Goal: Information Seeking & Learning: Learn about a topic

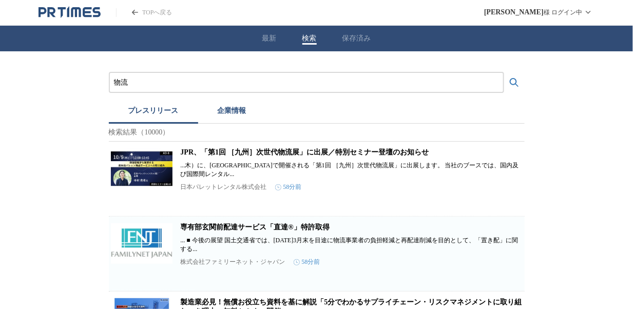
click at [266, 35] on button "最新" at bounding box center [269, 38] width 14 height 9
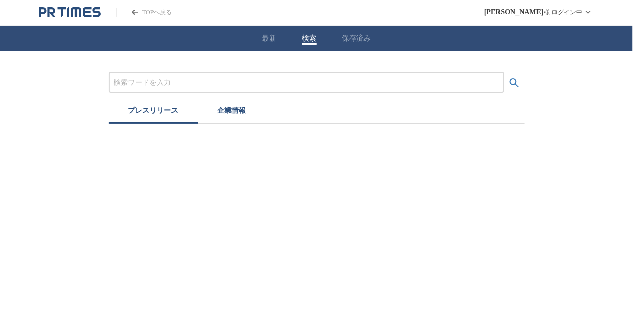
click at [307, 40] on button "検索" at bounding box center [310, 38] width 14 height 9
click at [144, 79] on input "プレスリリースおよび企業を検索する" at bounding box center [306, 82] width 385 height 11
type input "物流"
click at [516, 80] on icon "検索する" at bounding box center [514, 82] width 9 height 9
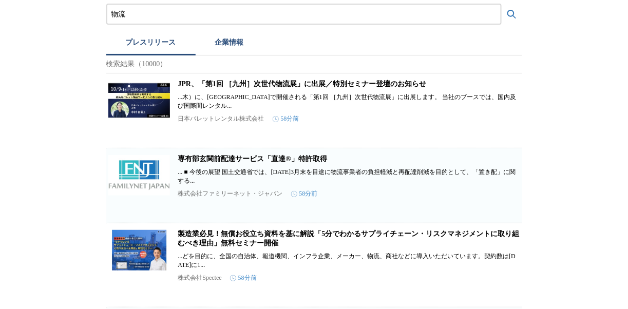
scroll to position [103, 0]
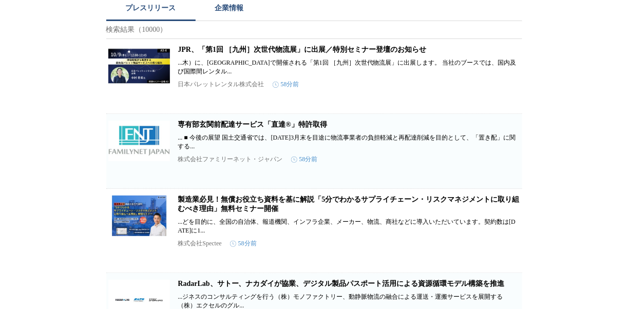
click at [247, 128] on link "専有部玄関前配達サービス「直達®」特許取得" at bounding box center [252, 125] width 149 height 8
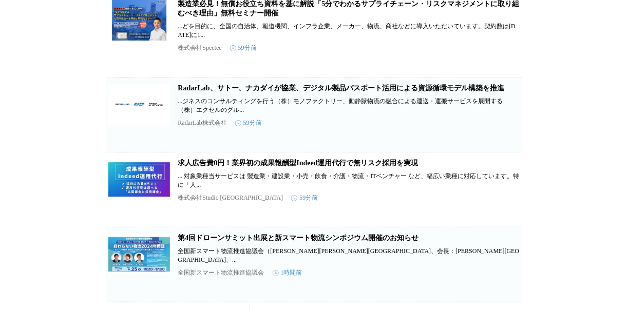
scroll to position [308, 0]
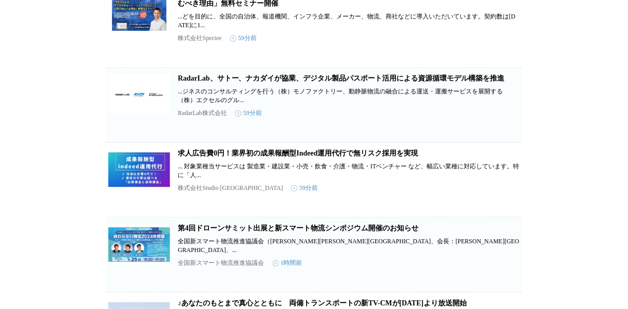
click at [223, 82] on link "RadarLab、サトー、ナカダイが協業、デジタル製品パスポート活用による資源循環モデル構築を推進" at bounding box center [341, 78] width 327 height 8
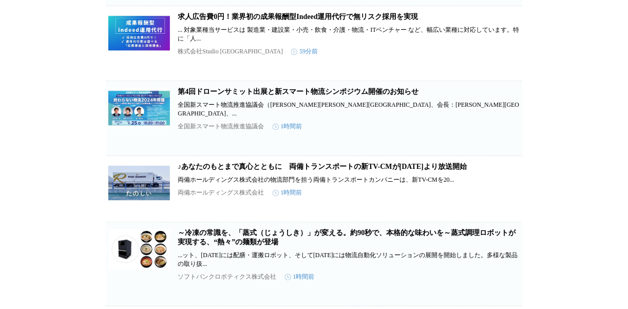
scroll to position [479, 0]
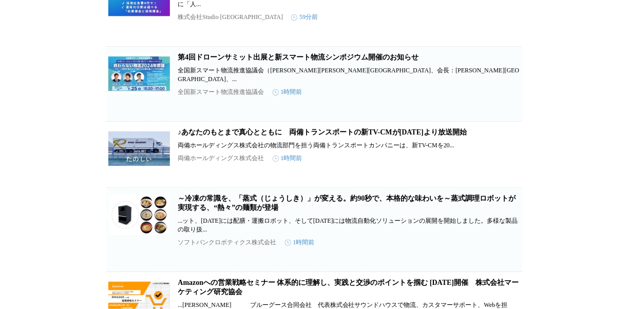
click at [221, 136] on link "♪あなたのもとまで真心とともに　両備トランスポートの新TV-CMが[DATE]より放送開始" at bounding box center [322, 132] width 289 height 8
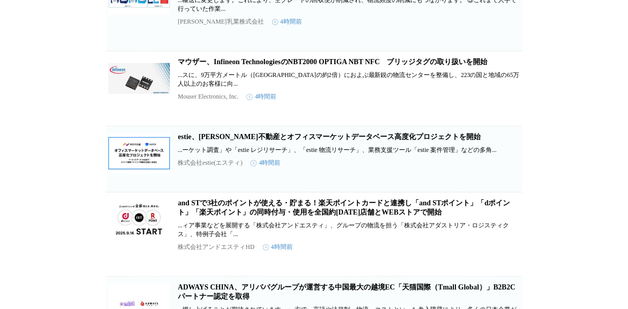
scroll to position [1389, 0]
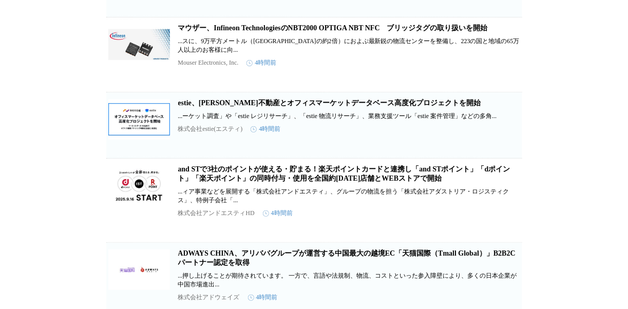
click at [372, 107] on link "estie、[PERSON_NAME]不動産とオフィスマーケットデータベース高度化プロジェクトを開始" at bounding box center [329, 103] width 303 height 8
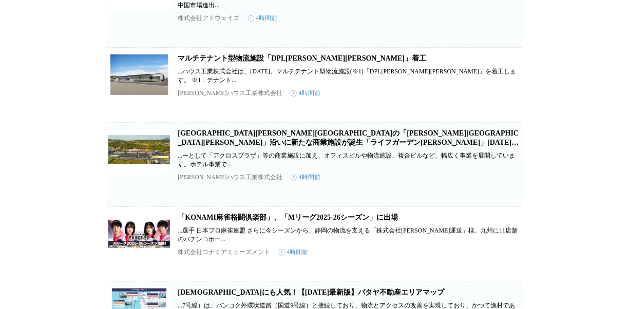
scroll to position [1678, 0]
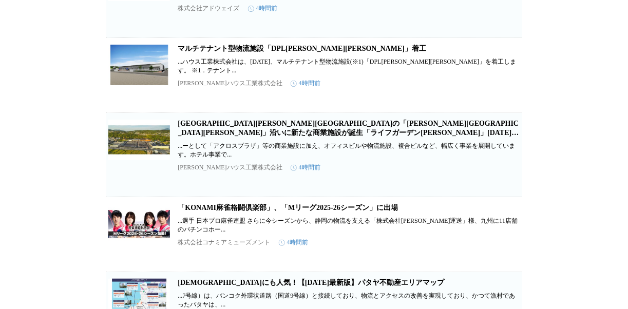
click at [336, 146] on link "[GEOGRAPHIC_DATA][PERSON_NAME][GEOGRAPHIC_DATA]の「[PERSON_NAME][GEOGRAPHIC_DATA]…" at bounding box center [348, 133] width 341 height 26
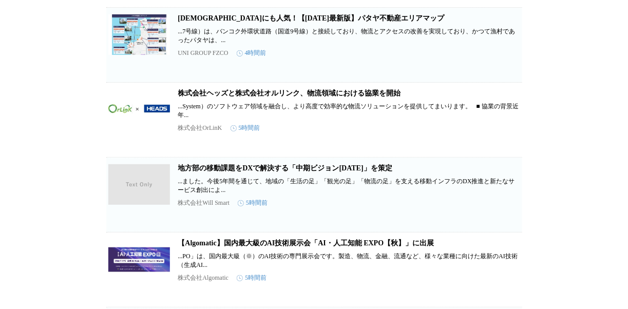
scroll to position [1952, 0]
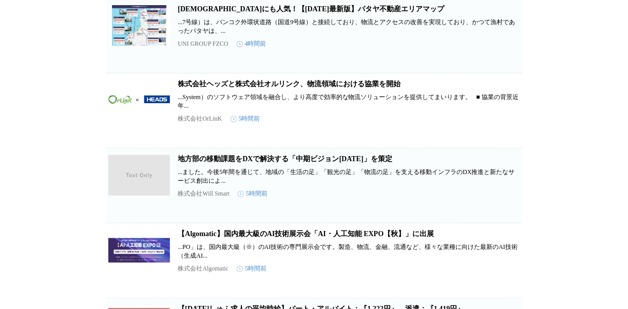
click at [314, 88] on link "株式会社ヘッズと株式会社オルリンク、物流領域における協業を開始" at bounding box center [289, 84] width 223 height 8
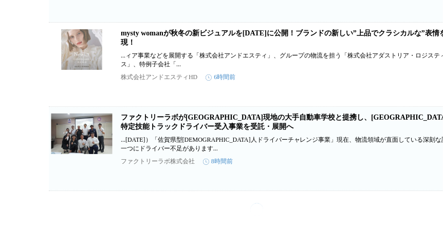
scroll to position [3223, 0]
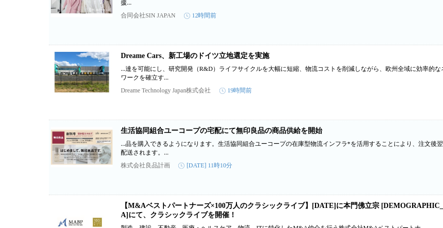
scroll to position [3524, 0]
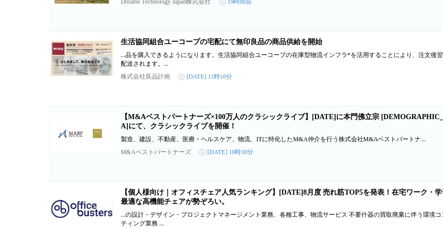
scroll to position [3558, 0]
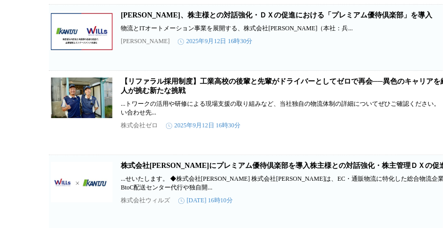
scroll to position [4271, 0]
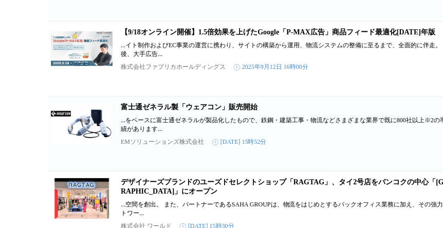
scroll to position [4474, 0]
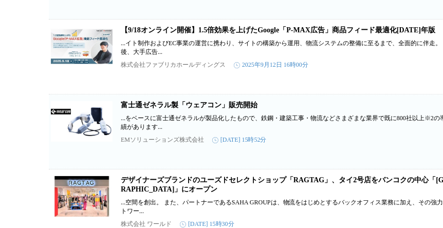
drag, startPoint x: 8, startPoint y: 115, endPoint x: 37, endPoint y: 73, distance: 50.6
